Goal: Task Accomplishment & Management: Manage account settings

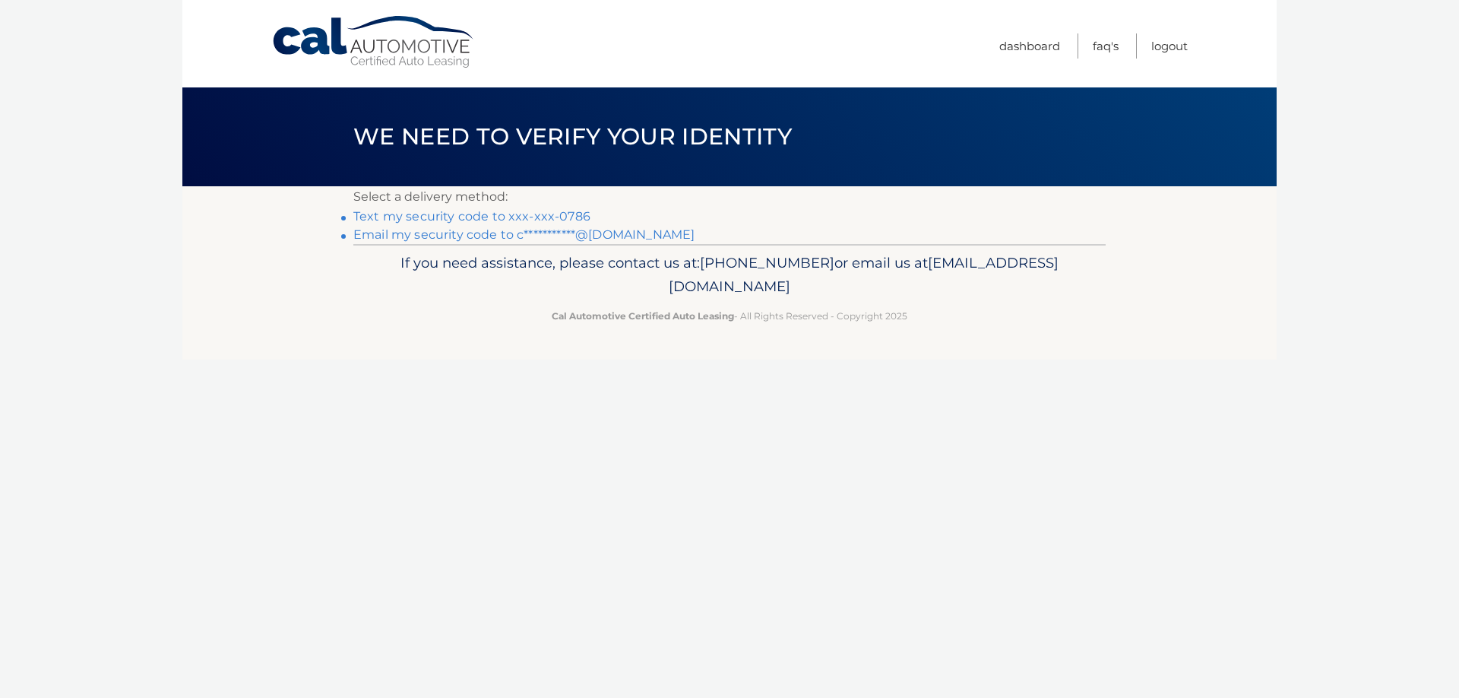
click at [499, 215] on link "Text my security code to xxx-xxx-0786" at bounding box center [471, 216] width 237 height 14
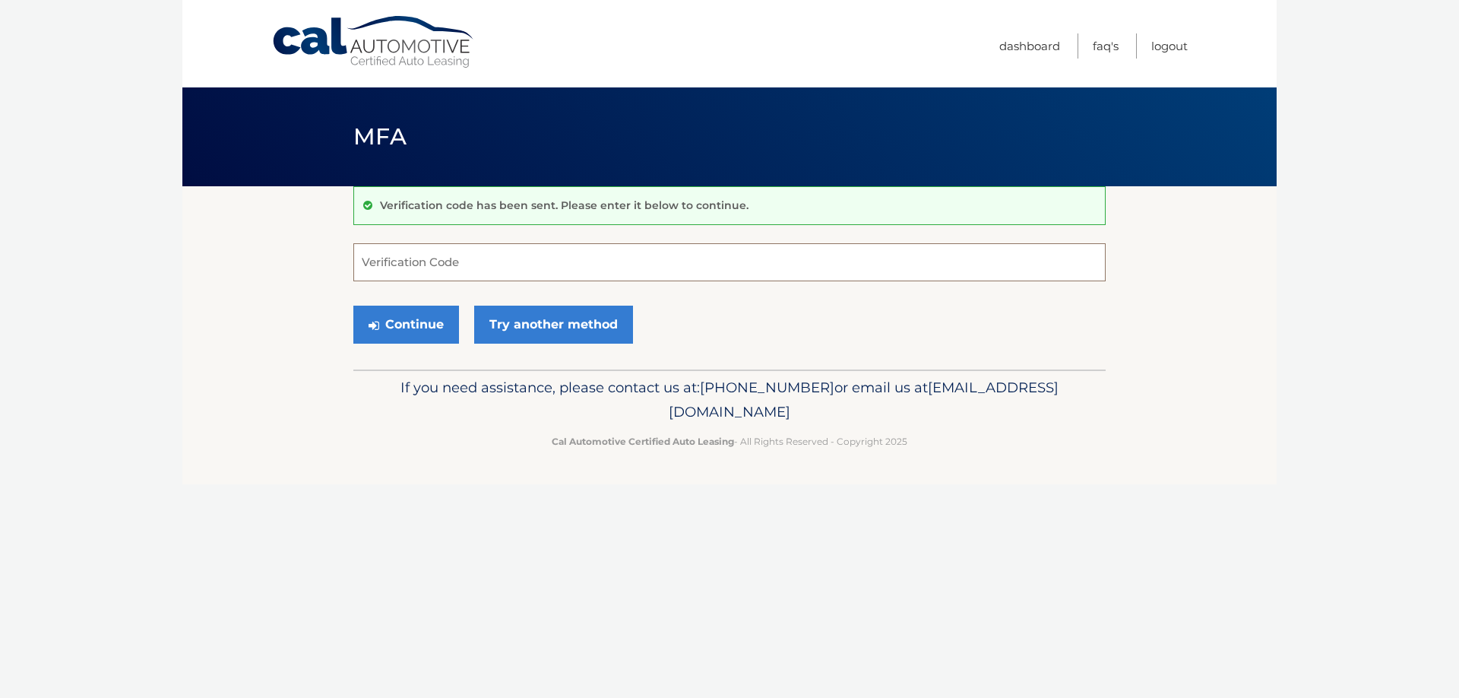
click at [470, 258] on input "Verification Code" at bounding box center [729, 262] width 752 height 38
type input "164193"
click at [413, 318] on button "Continue" at bounding box center [406, 325] width 106 height 38
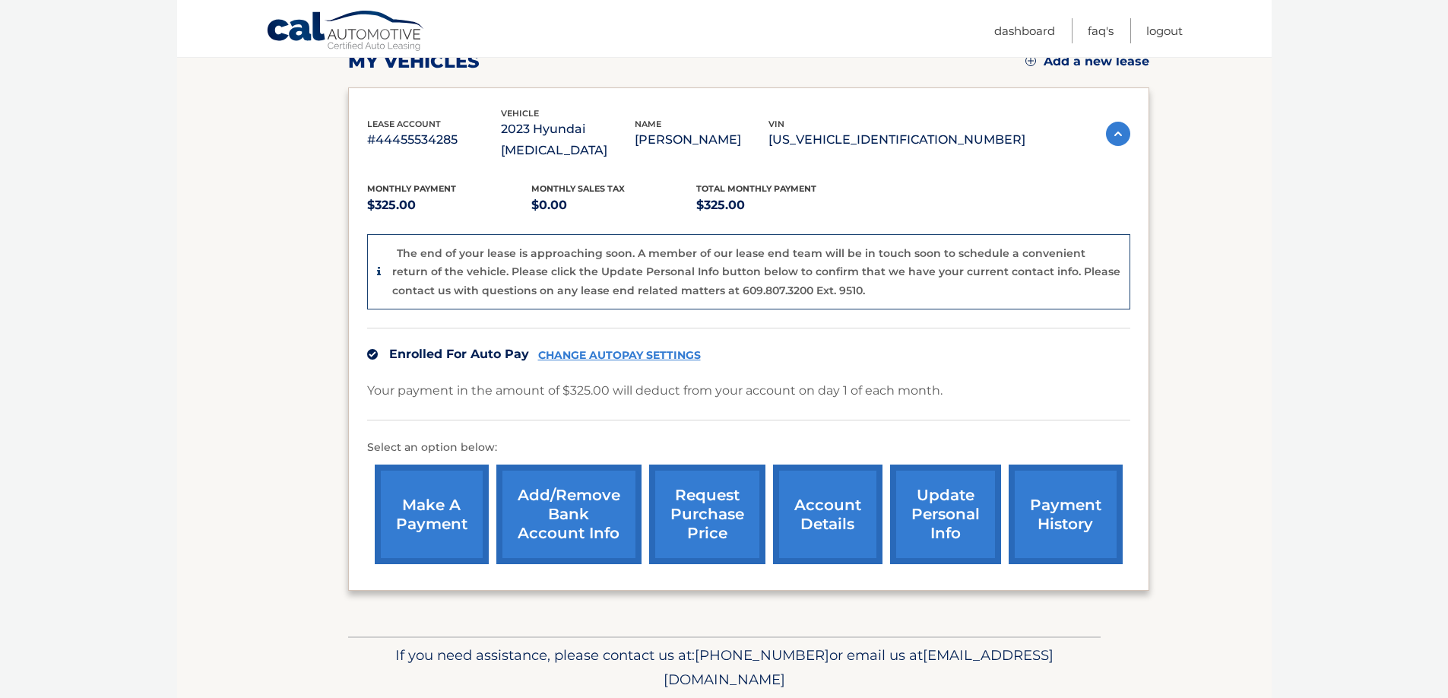
scroll to position [228, 0]
click at [606, 348] on link "CHANGE AUTOPAY SETTINGS" at bounding box center [619, 354] width 163 height 13
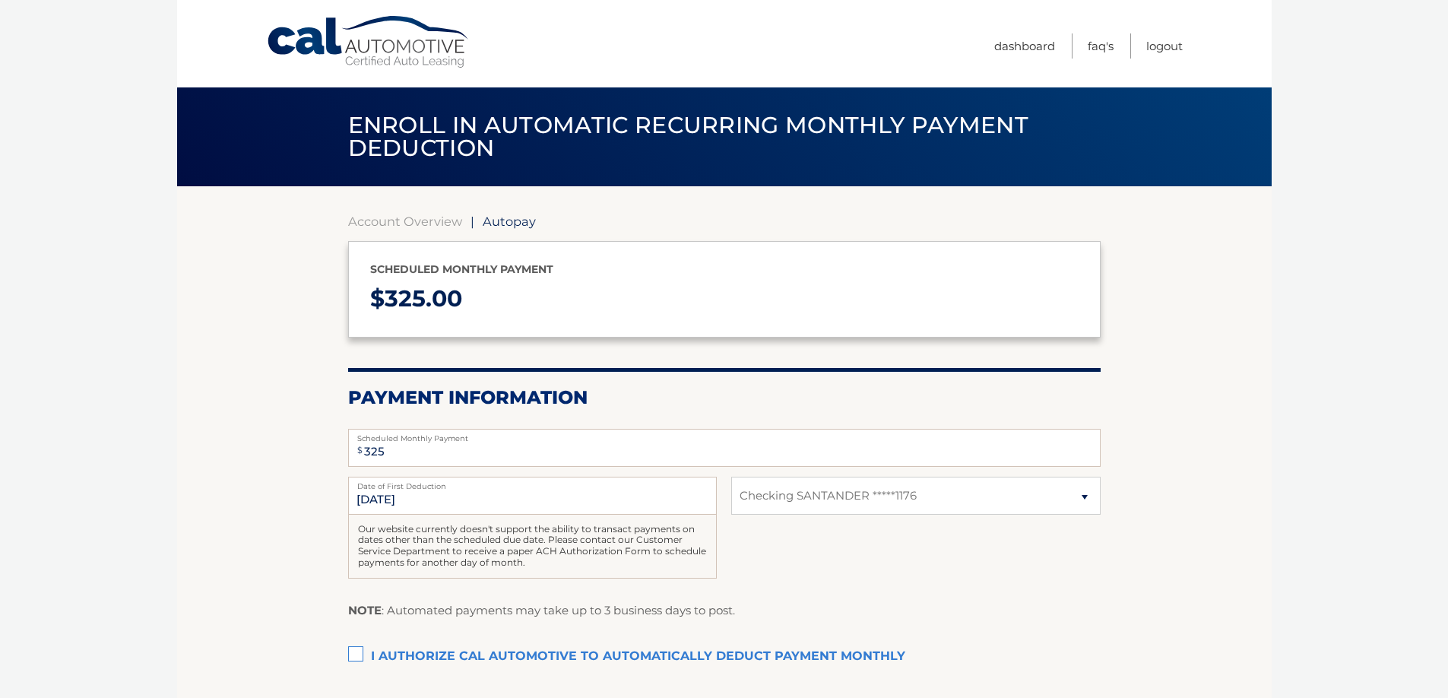
select select "M2VjNjg2NjktNzFlMS00ODZkLWI3MDMtYTc5OWJmZjI1MGFl"
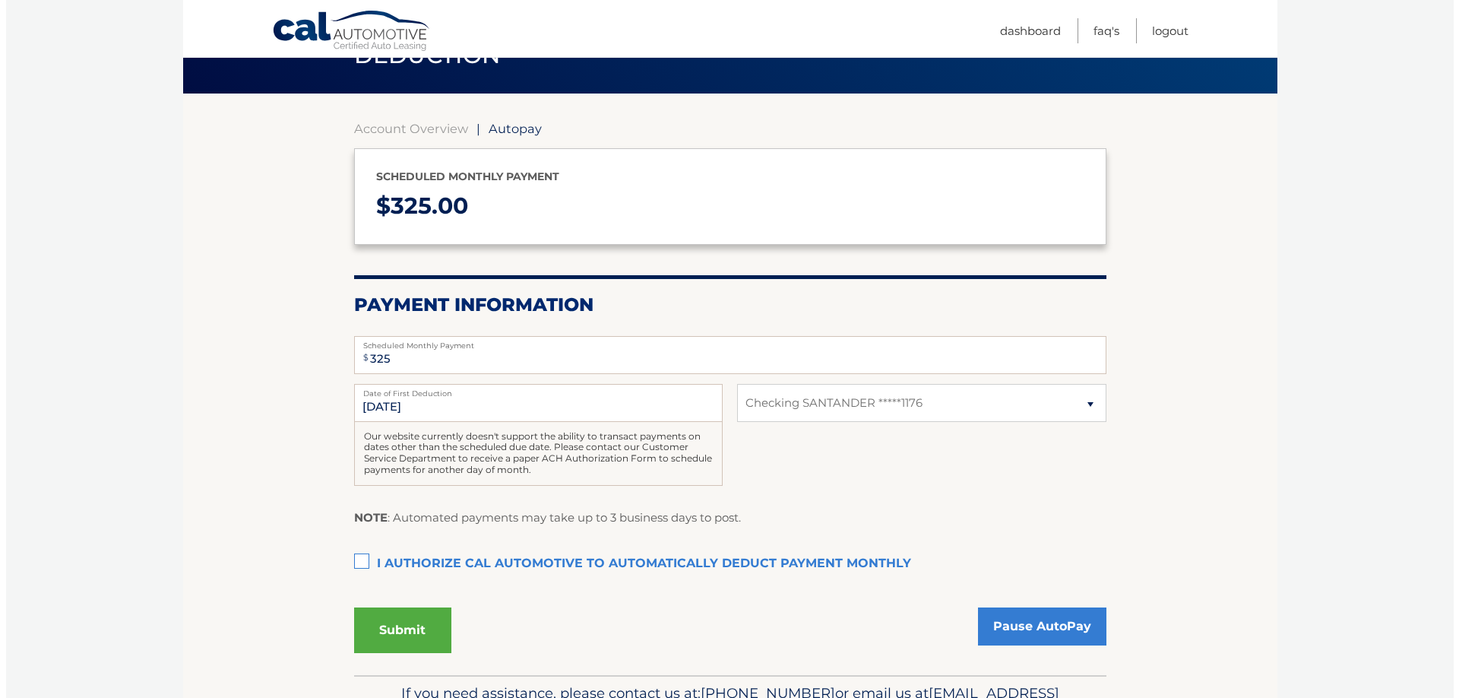
scroll to position [152, 0]
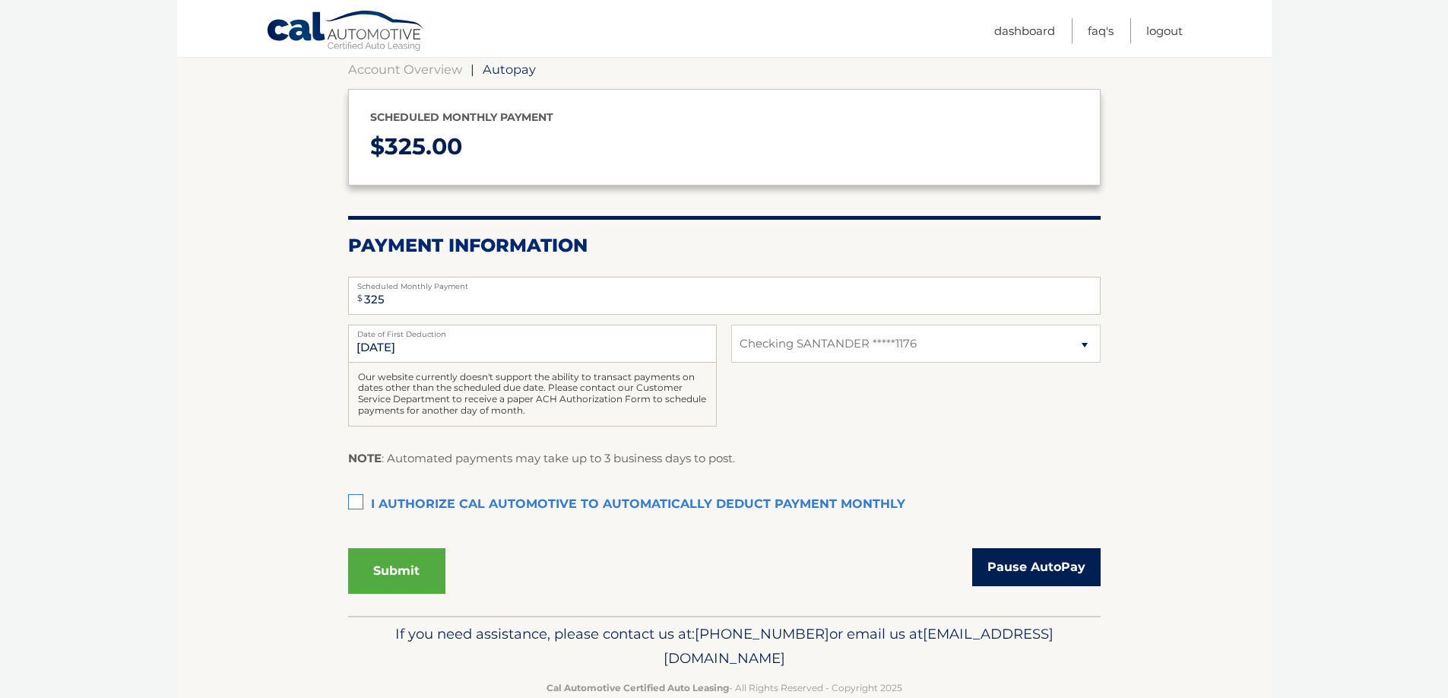
click at [1017, 567] on link "Pause AutoPay" at bounding box center [1036, 567] width 128 height 38
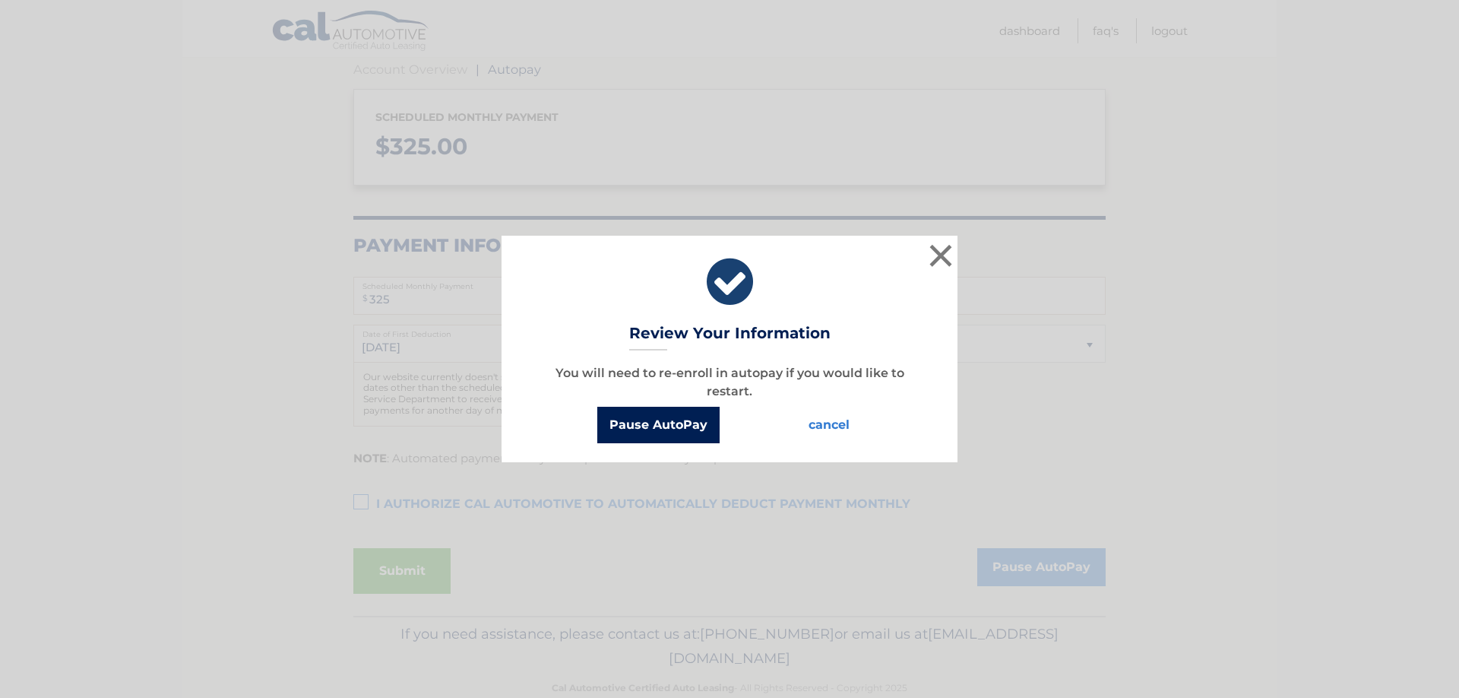
click at [648, 424] on button "Pause AutoPay" at bounding box center [658, 425] width 122 height 36
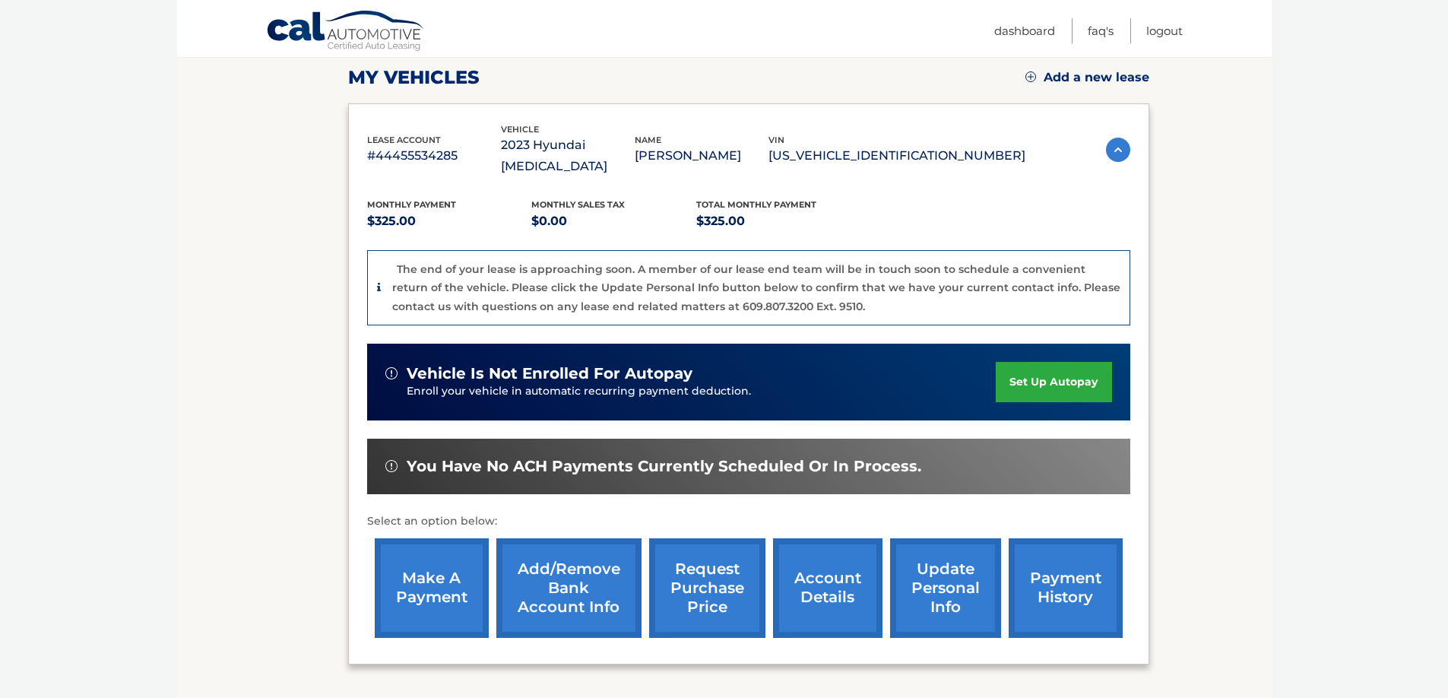
scroll to position [228, 0]
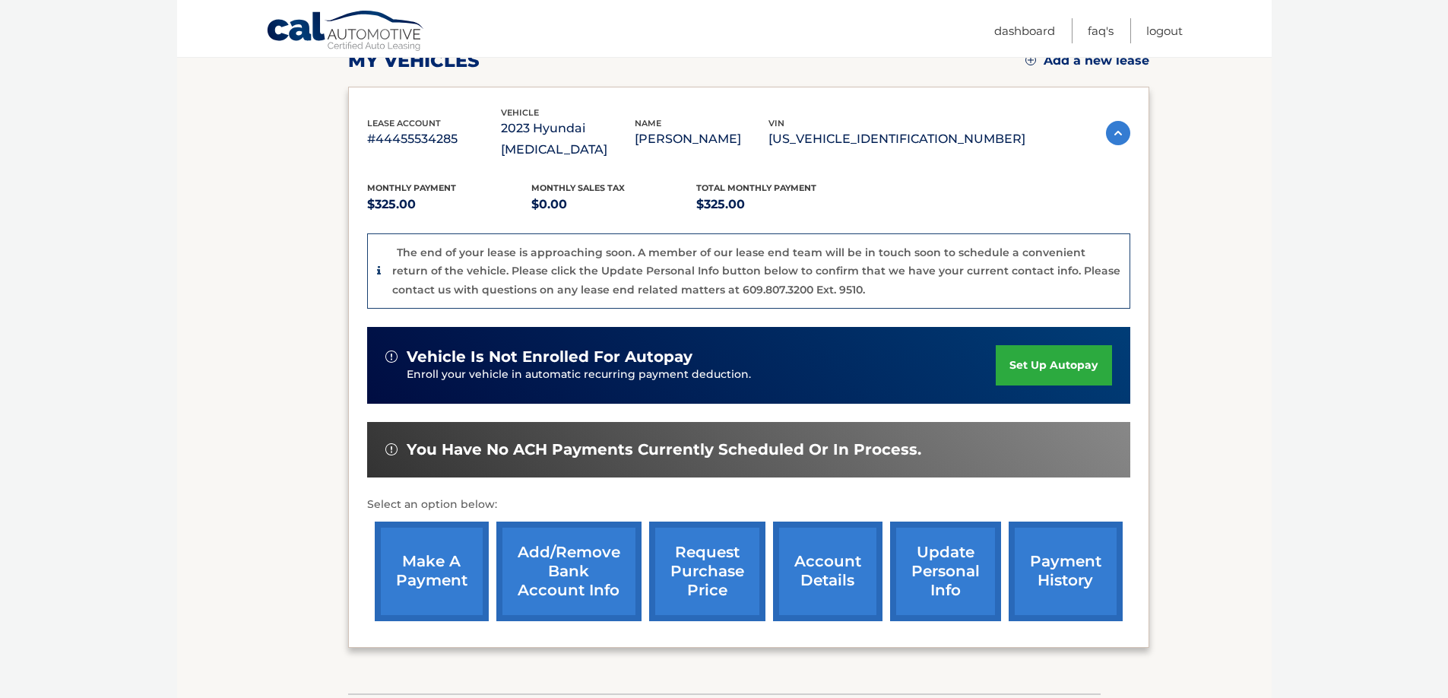
click at [936, 551] on link "update personal info" at bounding box center [945, 571] width 111 height 100
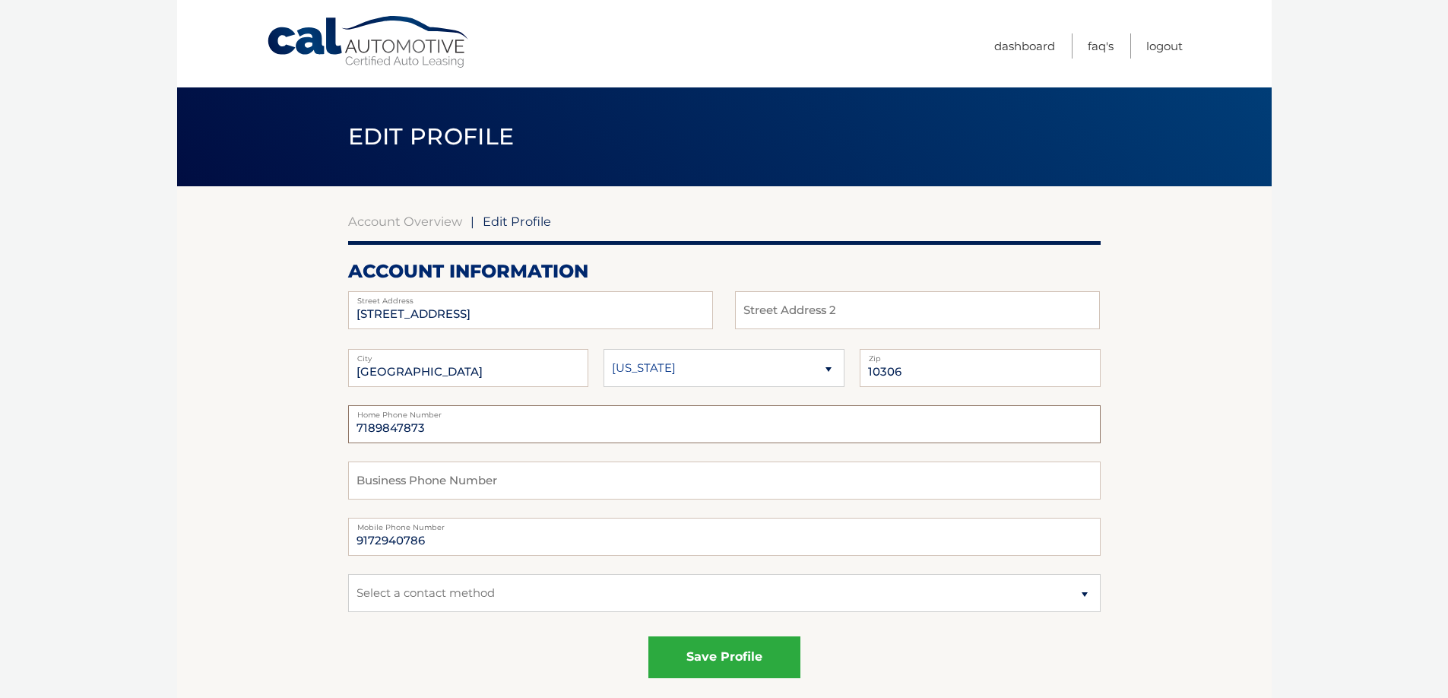
drag, startPoint x: 426, startPoint y: 426, endPoint x: 359, endPoint y: 427, distance: 66.9
click at [359, 427] on input "7189847873" at bounding box center [724, 424] width 752 height 38
type input "7182940786"
click at [522, 480] on input "text" at bounding box center [724, 480] width 752 height 38
drag, startPoint x: 518, startPoint y: 478, endPoint x: 491, endPoint y: 480, distance: 27.5
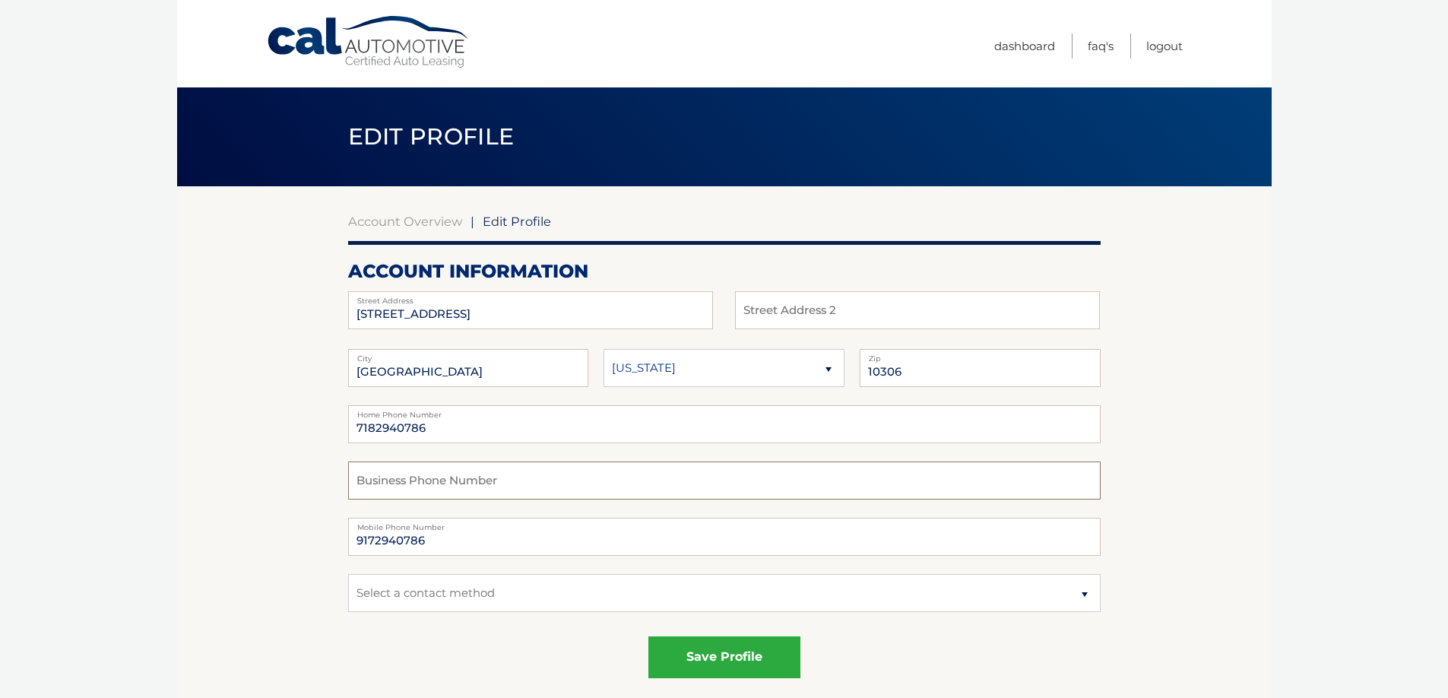
click at [491, 480] on input "text" at bounding box center [724, 480] width 752 height 38
click at [500, 478] on input "text" at bounding box center [724, 480] width 752 height 38
click at [499, 483] on input "text" at bounding box center [724, 480] width 752 height 38
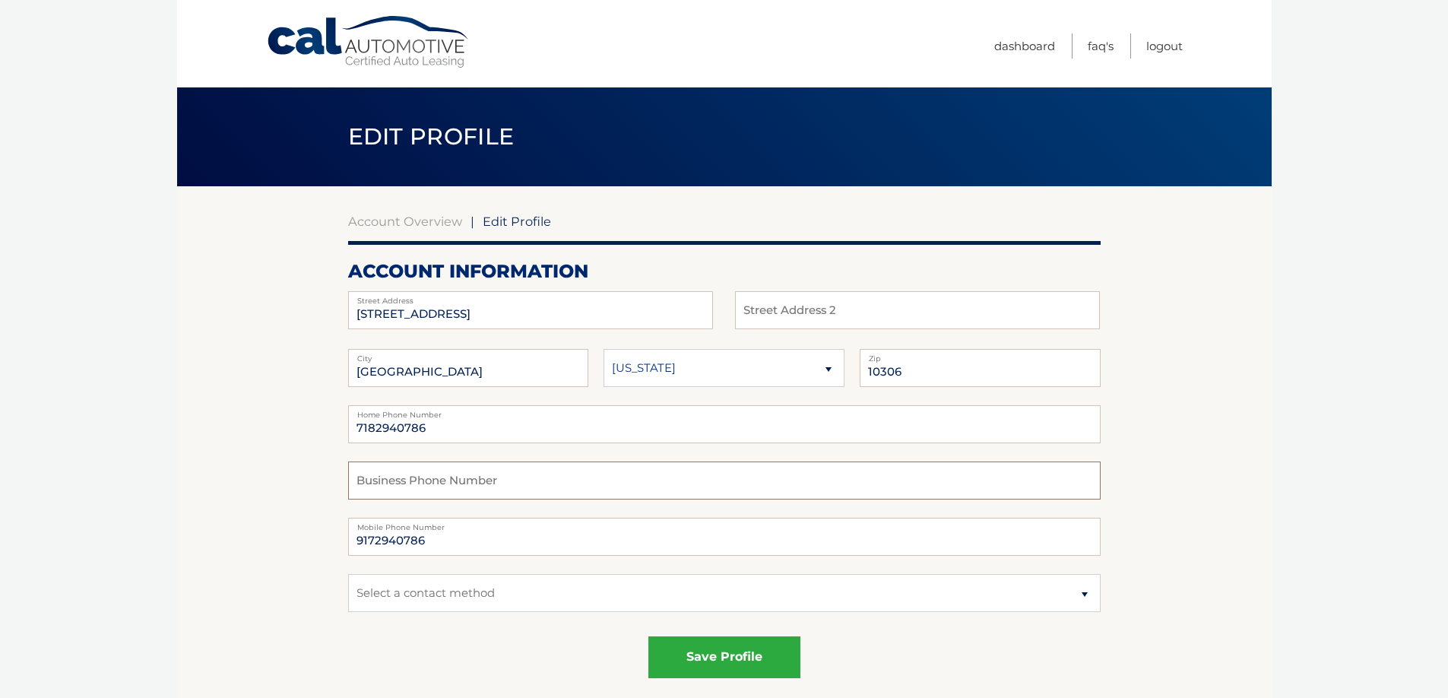
drag, startPoint x: 499, startPoint y: 483, endPoint x: 386, endPoint y: 477, distance: 113.4
click at [401, 478] on input "text" at bounding box center [724, 480] width 752 height 38
click at [1081, 594] on select "Select a contact method Mobile Home" at bounding box center [724, 593] width 752 height 38
select select "1"
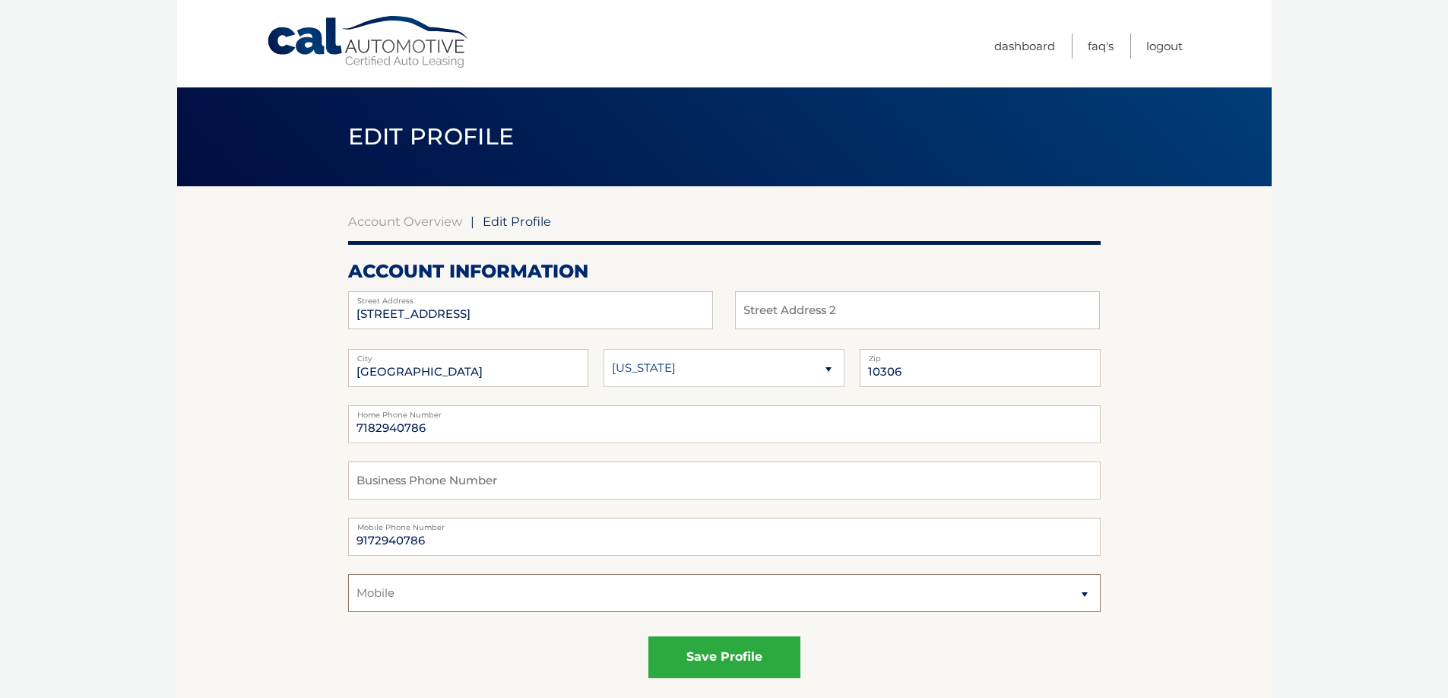
click at [348, 574] on select "Select a contact method Mobile Home" at bounding box center [724, 593] width 752 height 38
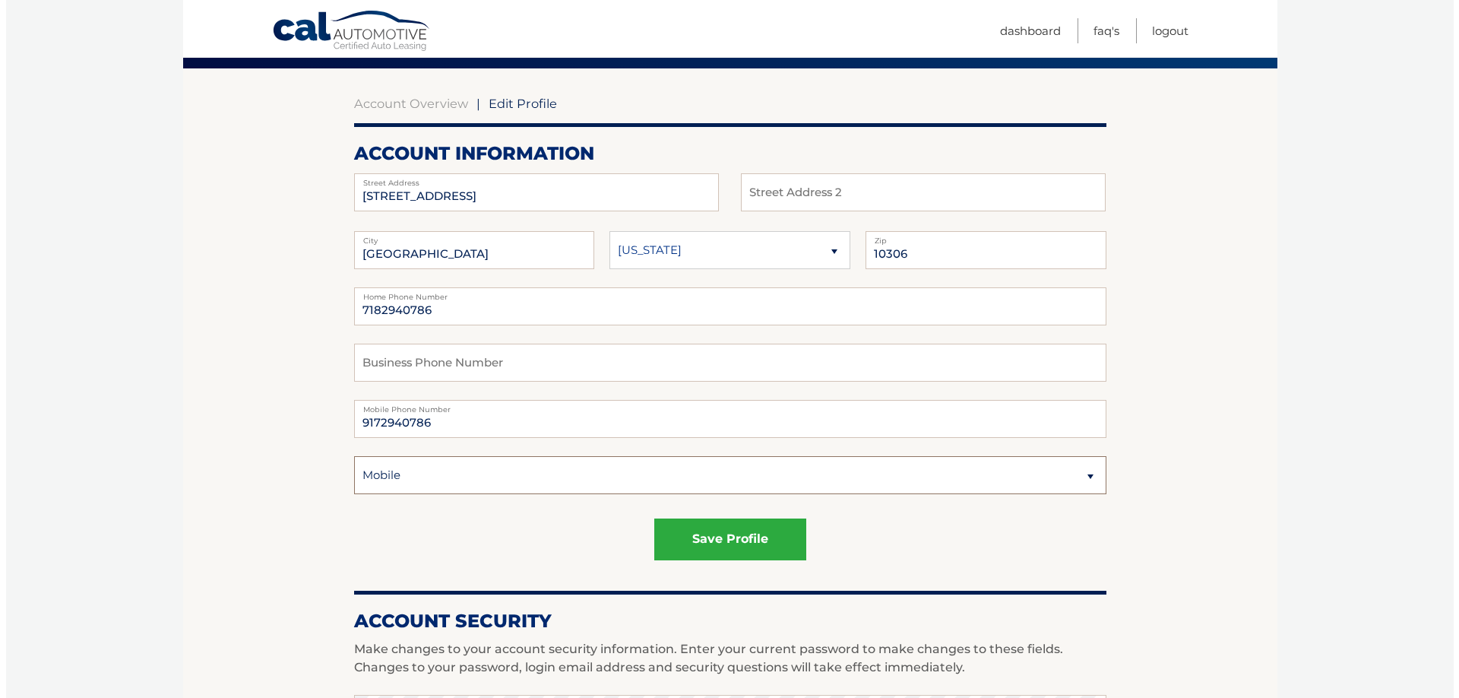
scroll to position [76, 0]
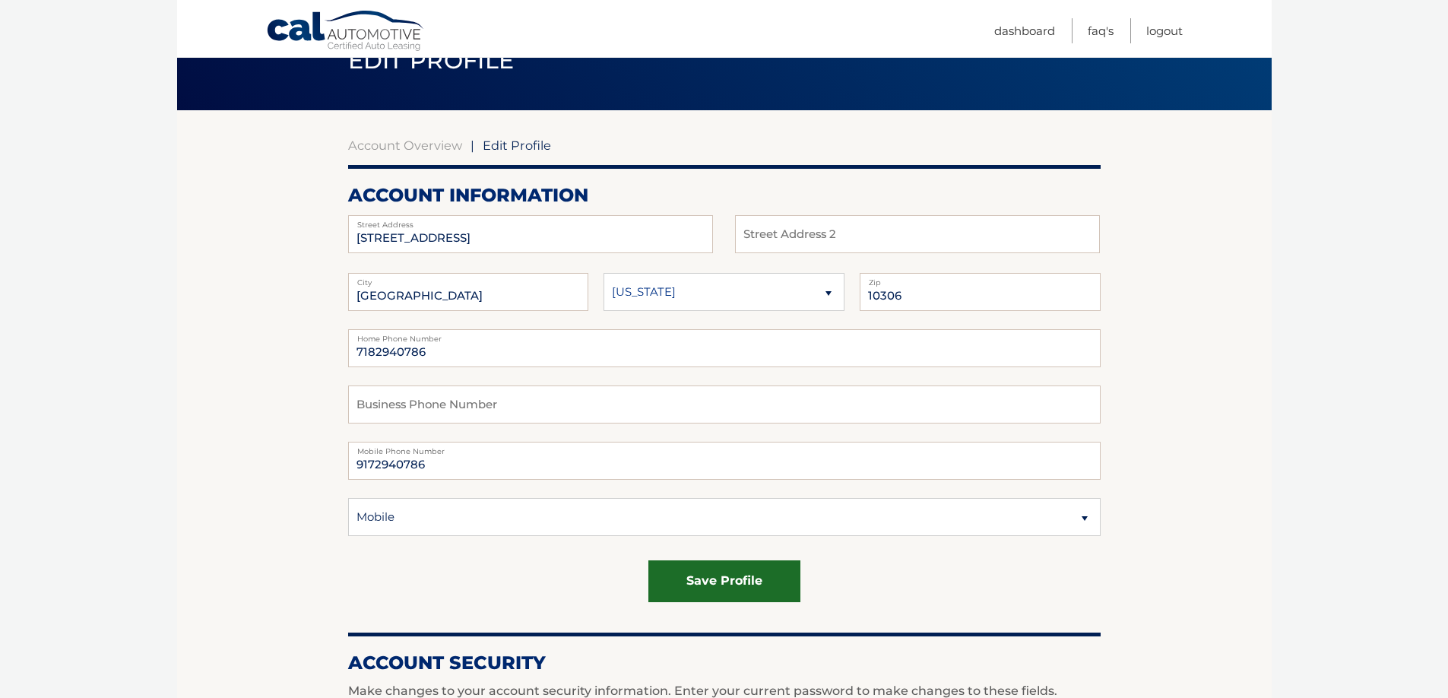
click at [705, 578] on button "save profile" at bounding box center [724, 581] width 152 height 42
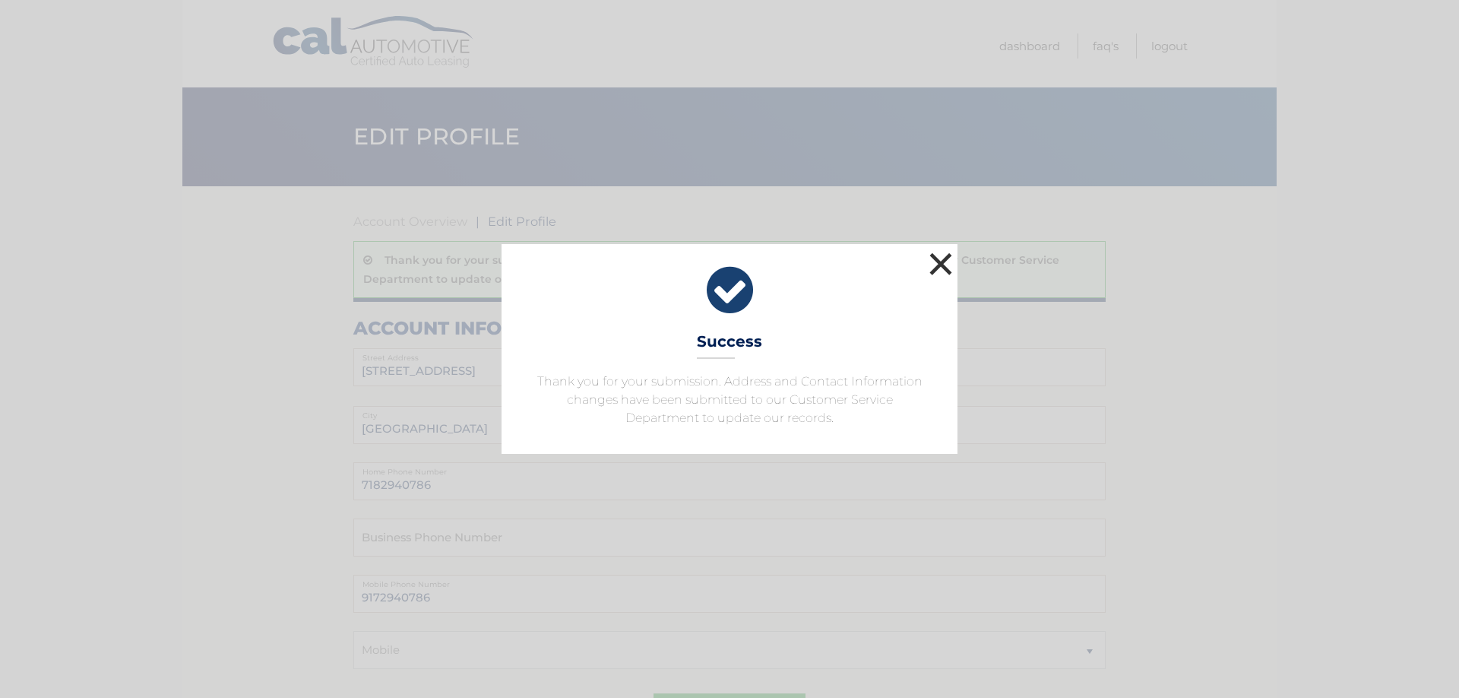
click at [937, 264] on button "×" at bounding box center [941, 264] width 30 height 30
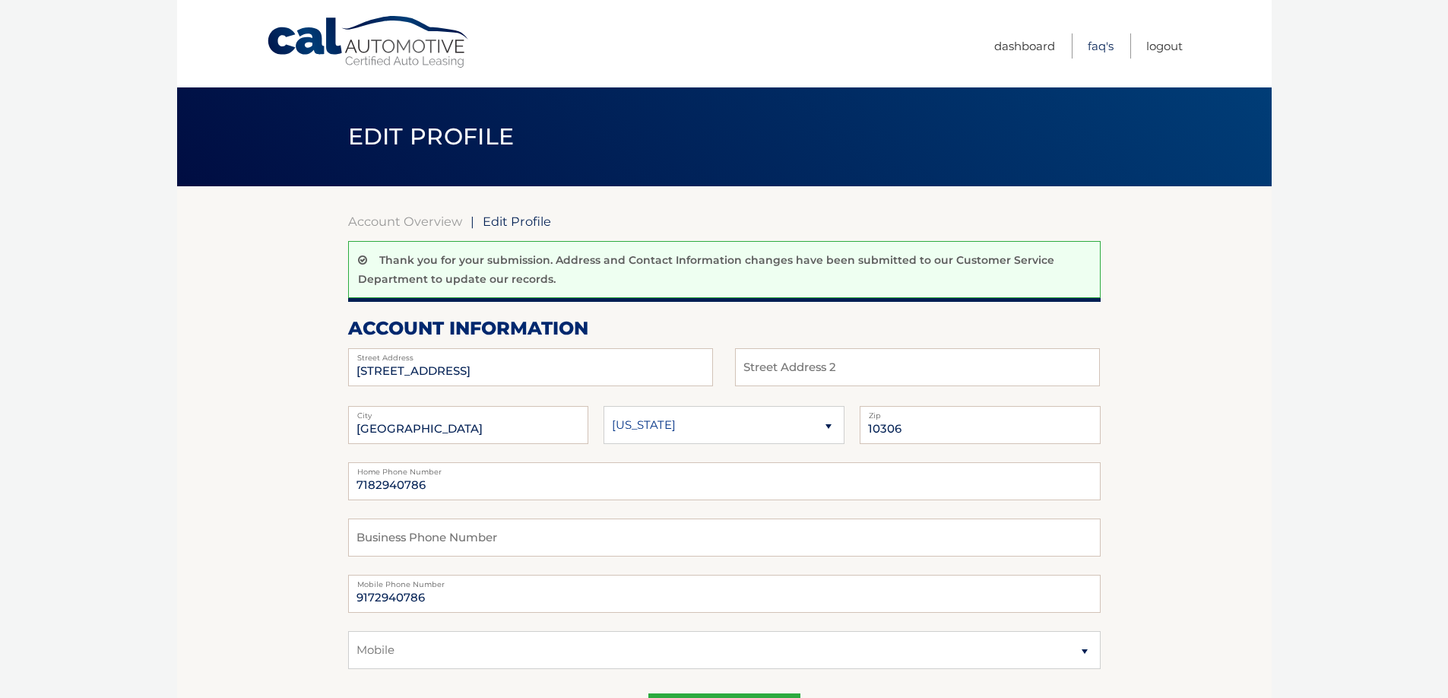
click at [1092, 46] on link "FAQ's" at bounding box center [1101, 45] width 26 height 25
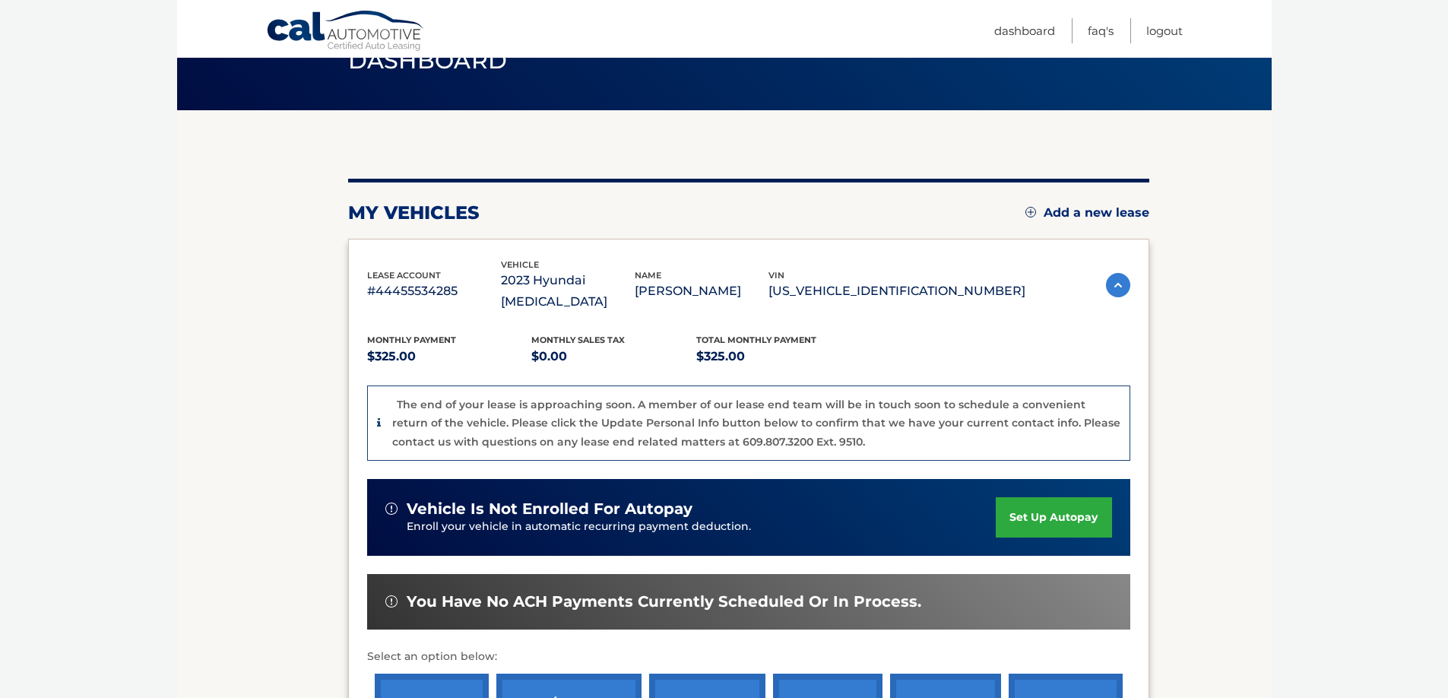
scroll to position [152, 0]
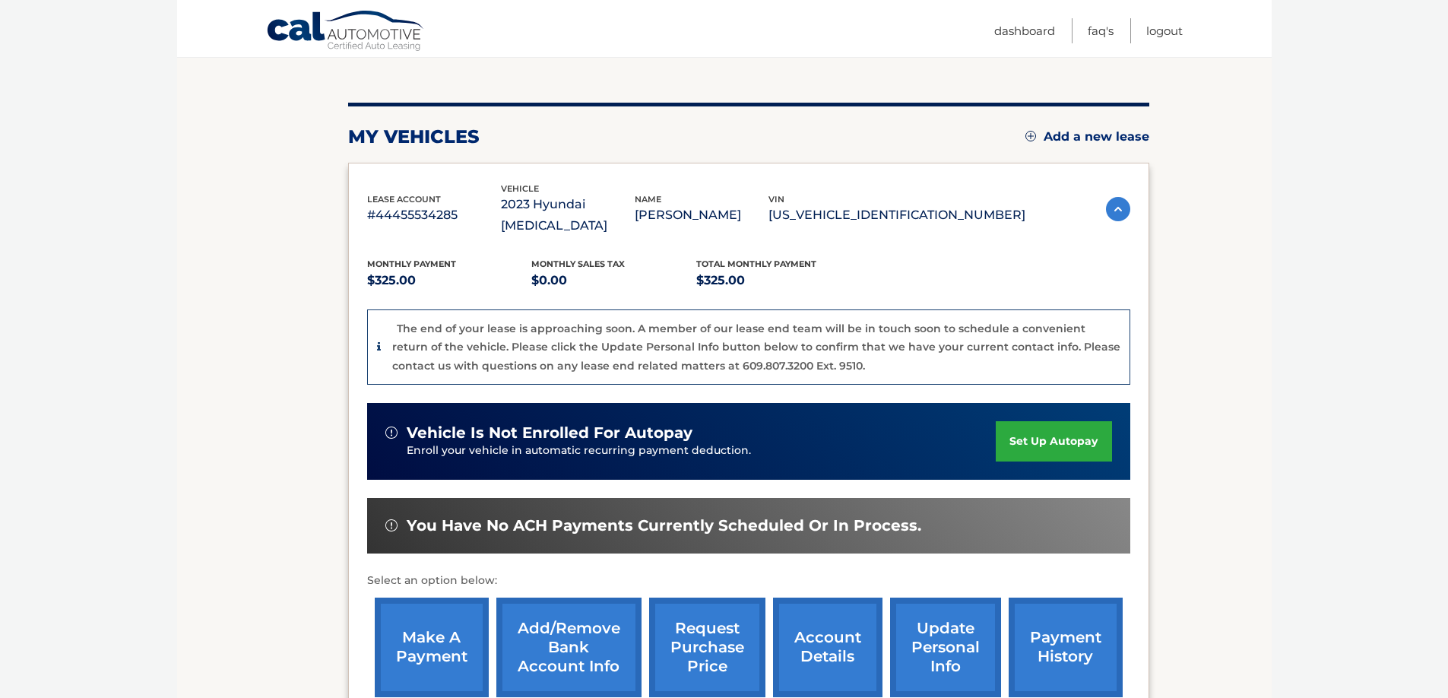
click at [1043, 421] on link "set up autopay" at bounding box center [1054, 441] width 116 height 40
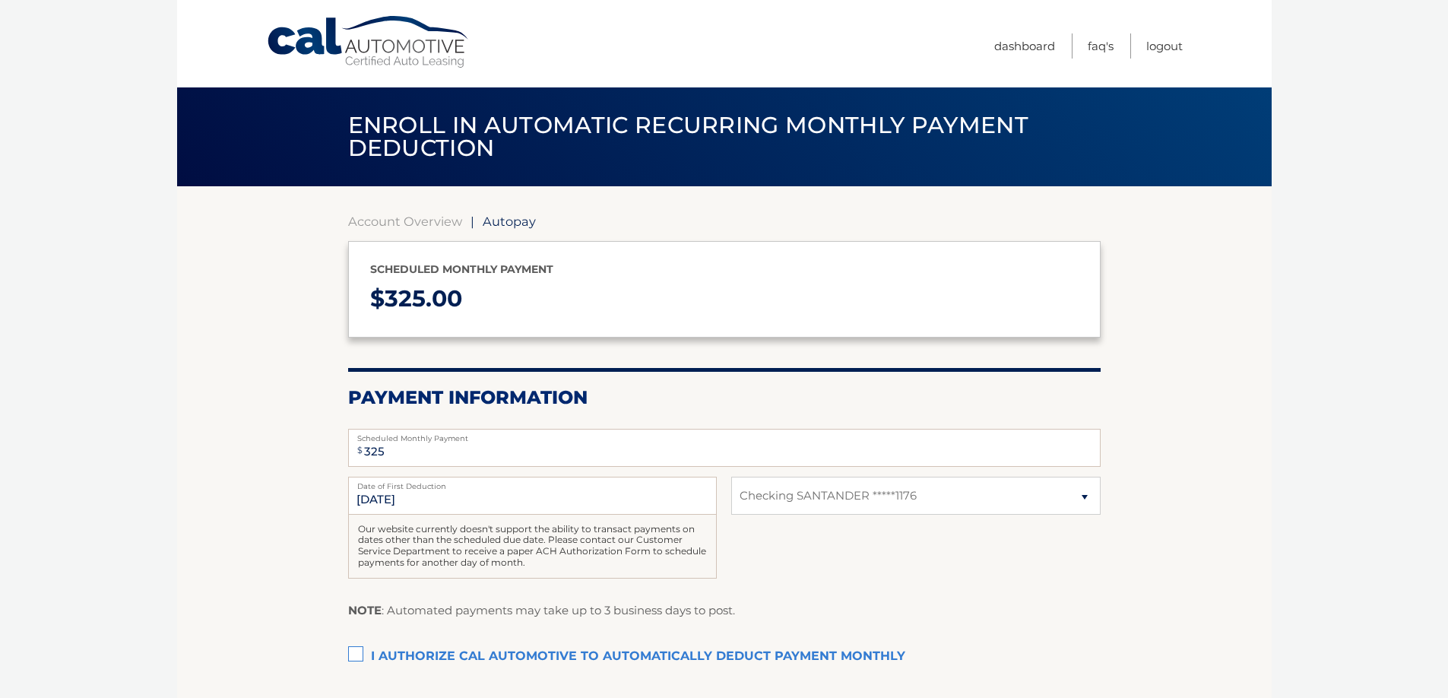
select select "M2VjNjg2NjktNzFlMS00ODZkLWI3MDMtYTc5OWJmZjI1MGFl"
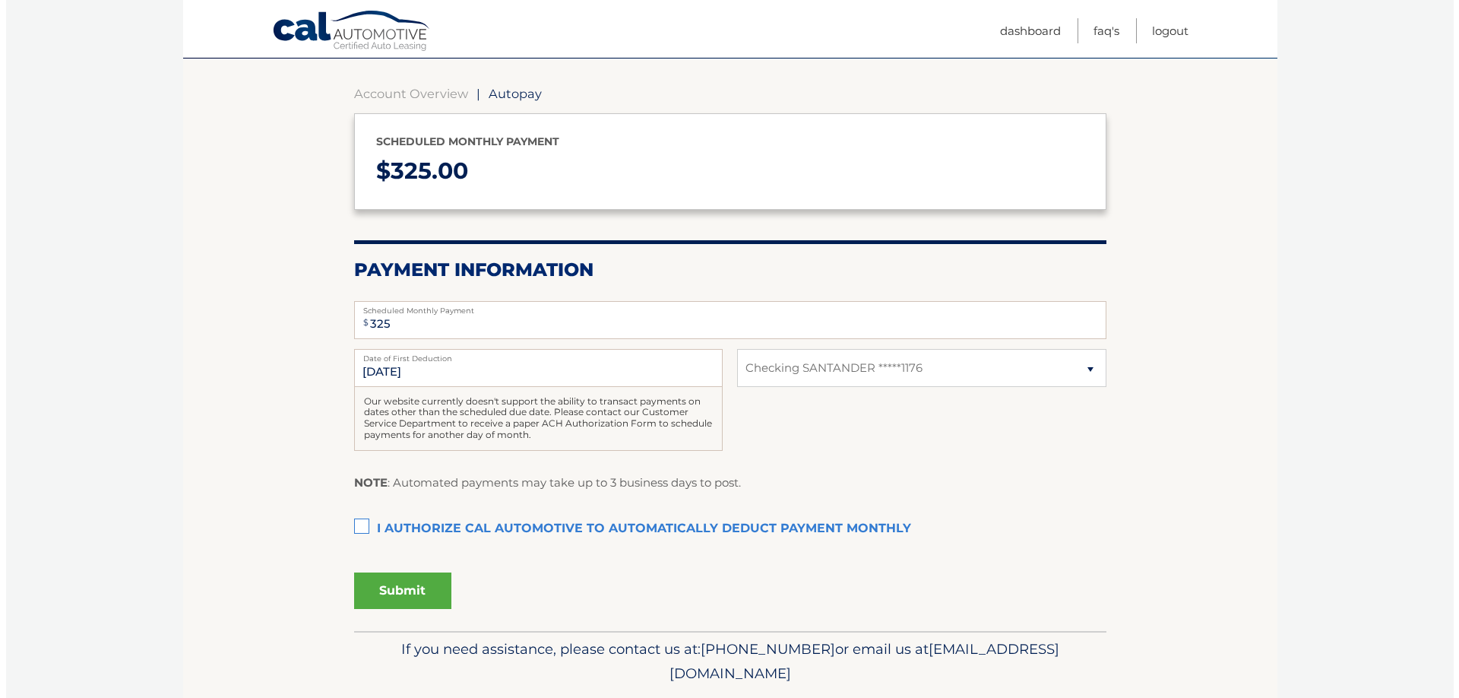
scroll to position [152, 0]
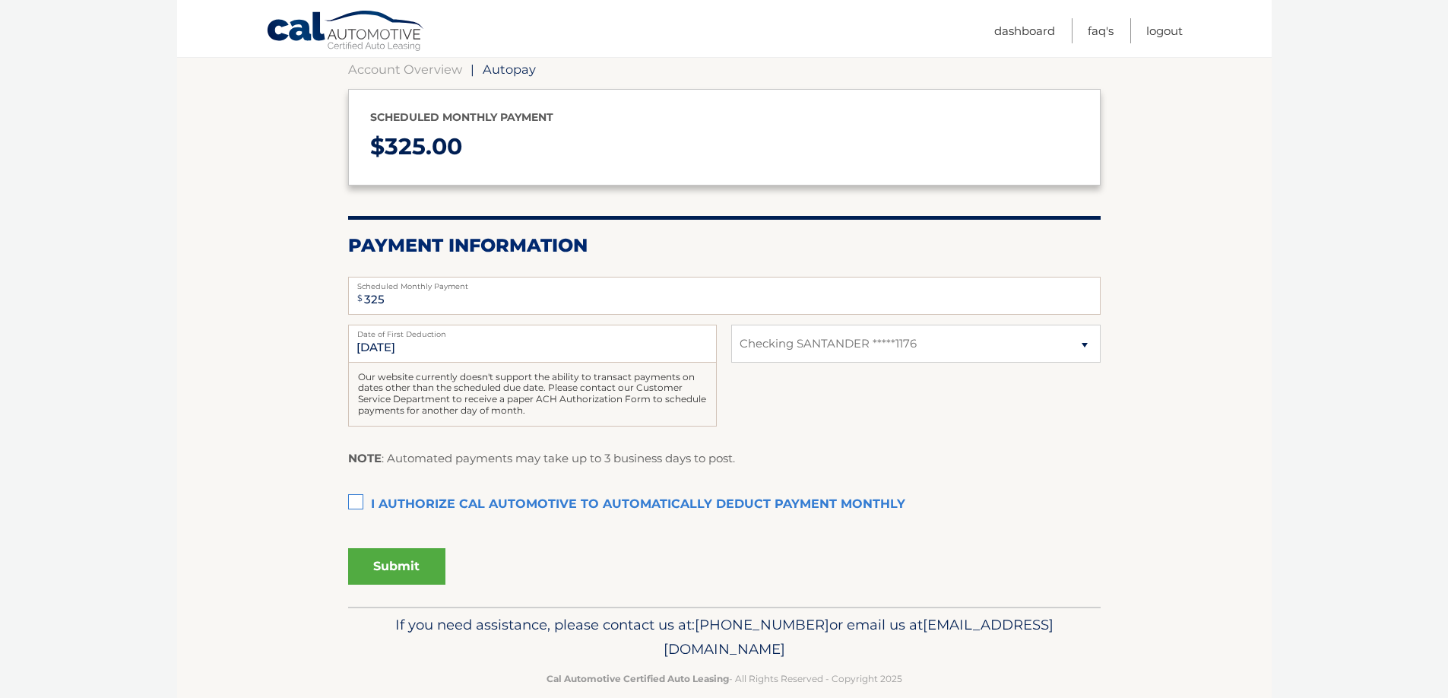
click at [354, 496] on label "I authorize cal automotive to automatically deduct payment monthly This checkbo…" at bounding box center [724, 504] width 752 height 30
click at [0, 0] on input "I authorize cal automotive to automatically deduct payment monthly This checkbo…" at bounding box center [0, 0] width 0 height 0
click at [395, 562] on button "Submit" at bounding box center [396, 566] width 97 height 36
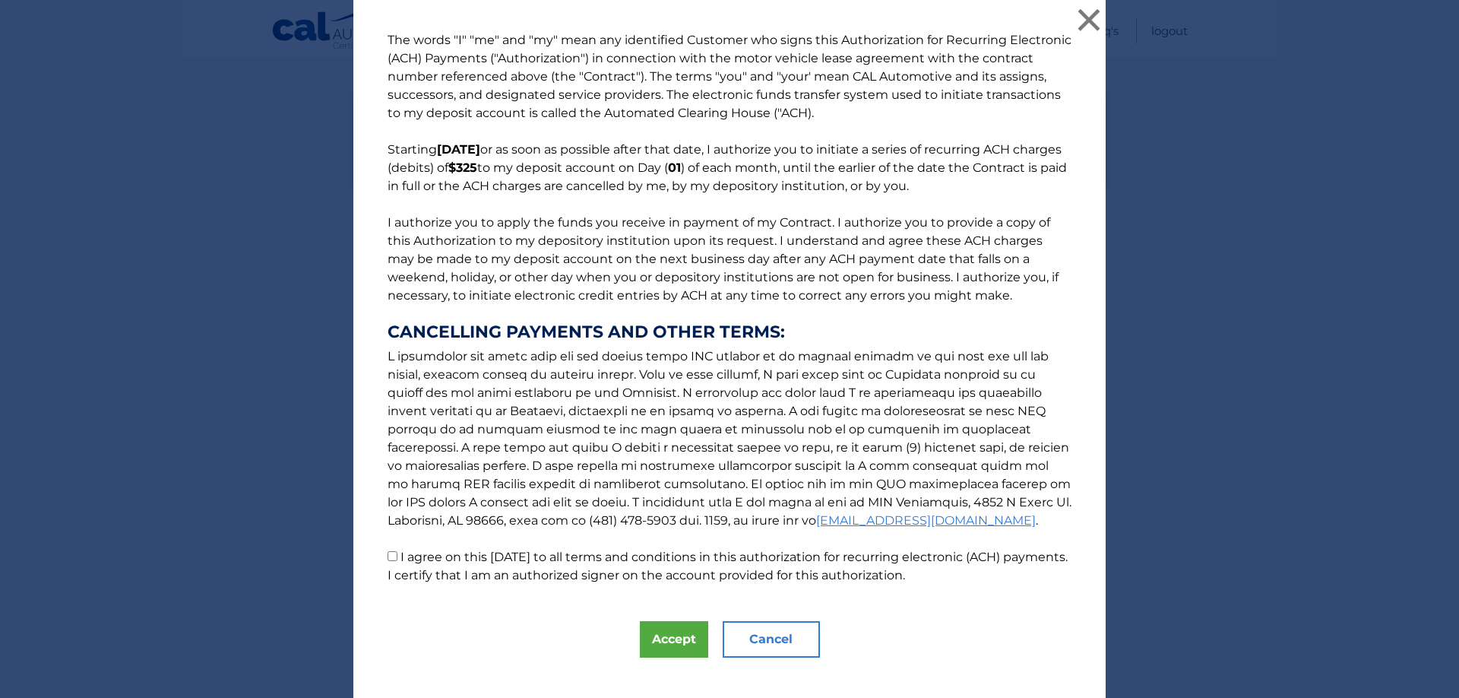
click at [388, 556] on input "I agree on this [DATE] to all terms and conditions in this authorization for re…" at bounding box center [393, 556] width 10 height 10
checkbox input "true"
click at [667, 635] on button "Accept" at bounding box center [674, 639] width 68 height 36
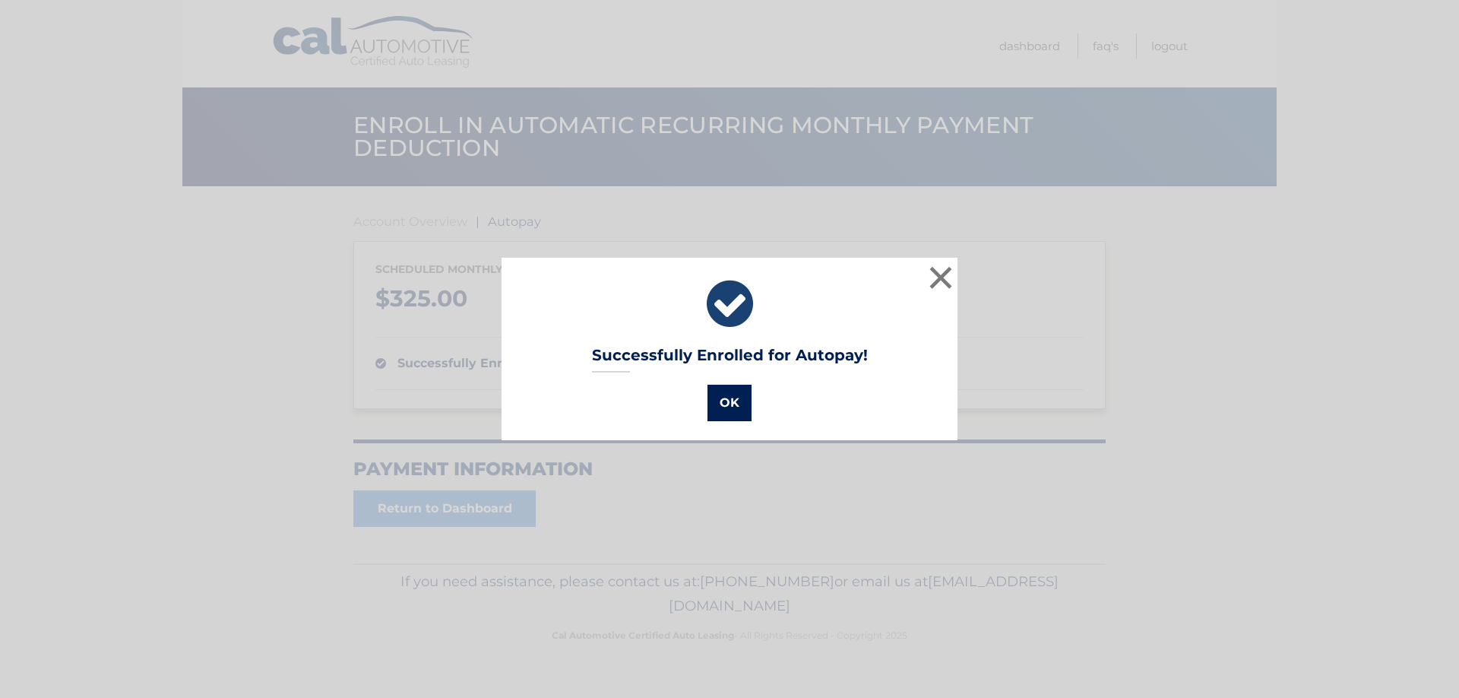
click at [720, 398] on button "OK" at bounding box center [730, 403] width 44 height 36
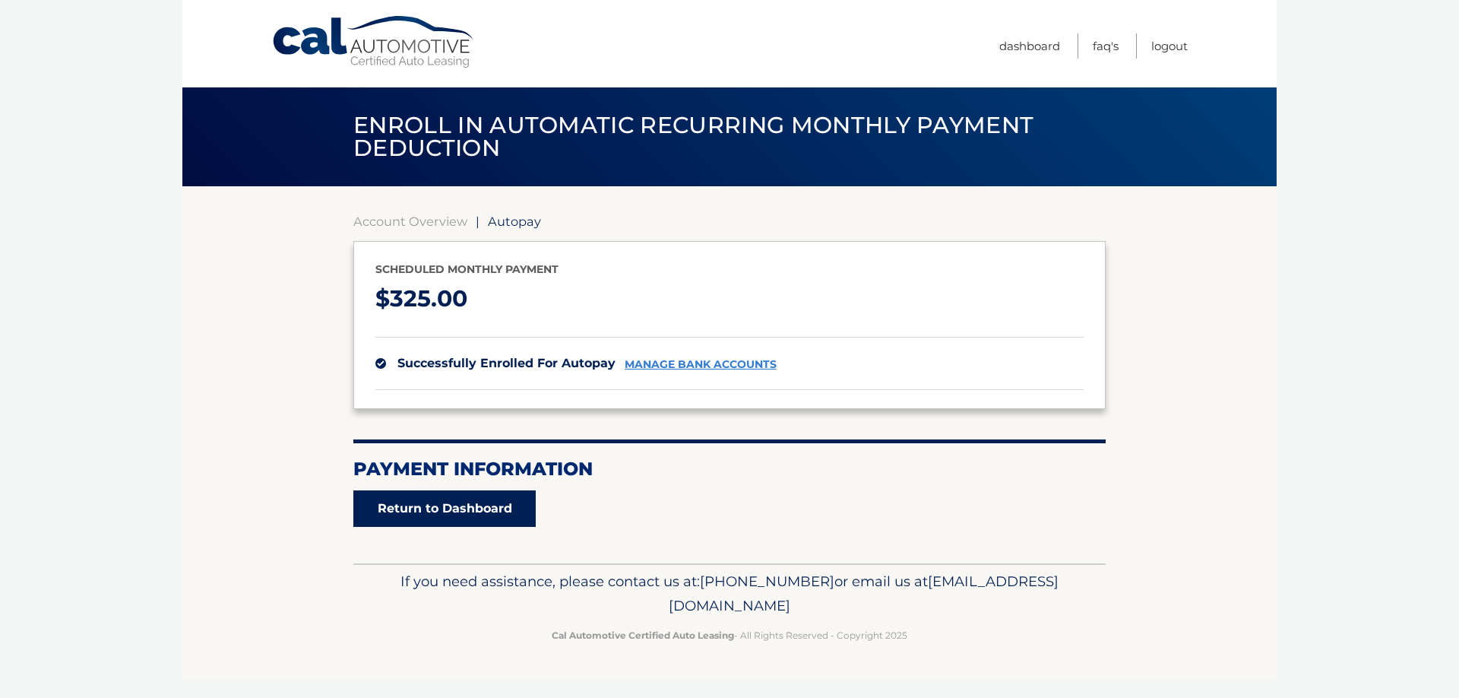
click at [454, 508] on link "Return to Dashboard" at bounding box center [444, 508] width 182 height 36
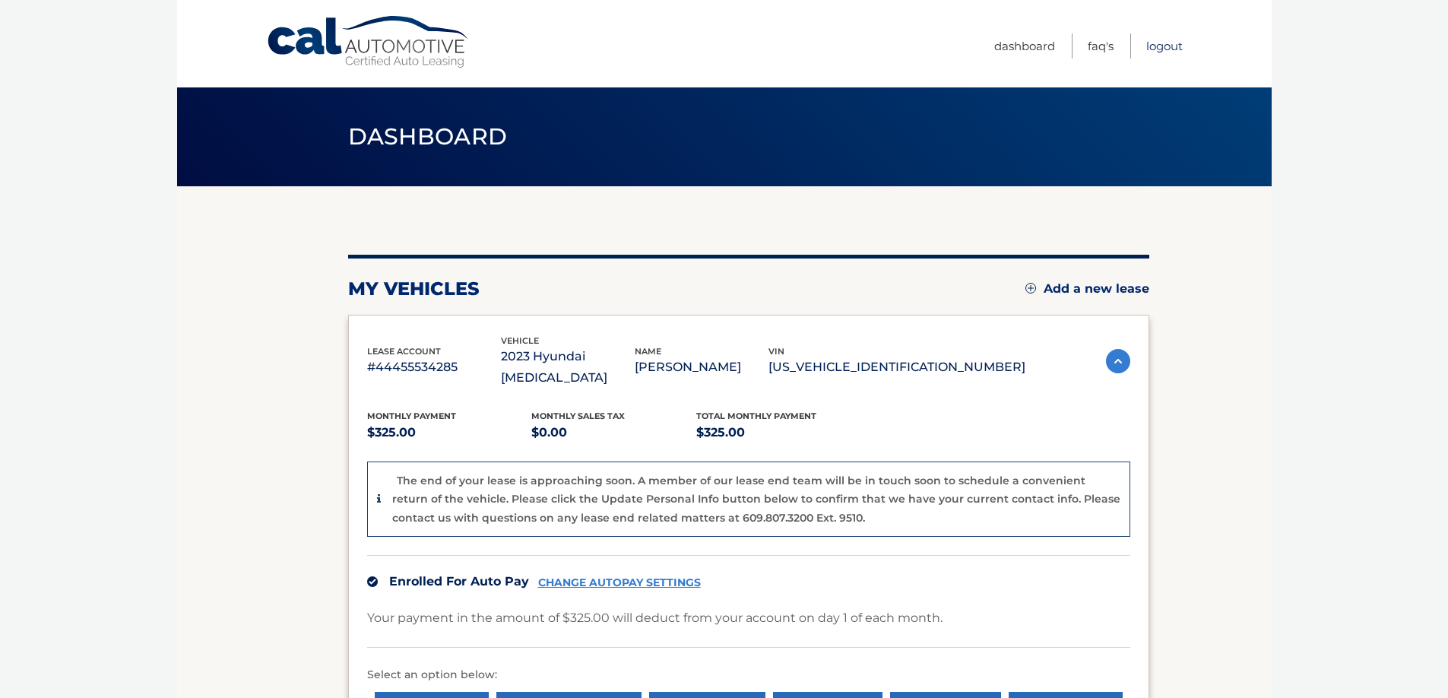
click at [1160, 46] on link "Logout" at bounding box center [1164, 45] width 36 height 25
